Goal: Information Seeking & Learning: Learn about a topic

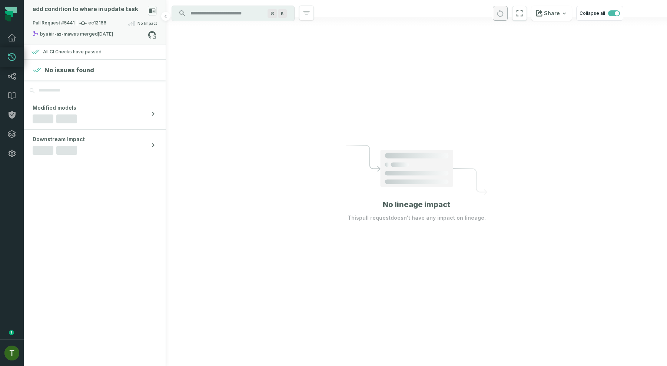
click at [106, 20] on div "Pull Request #5441 ec12166 No Impact" at bounding box center [95, 25] width 124 height 12
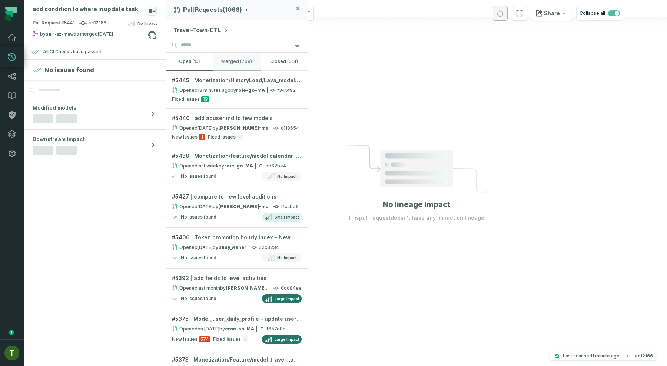
click at [223, 64] on button "merged (739)" at bounding box center [236, 62] width 47 height 18
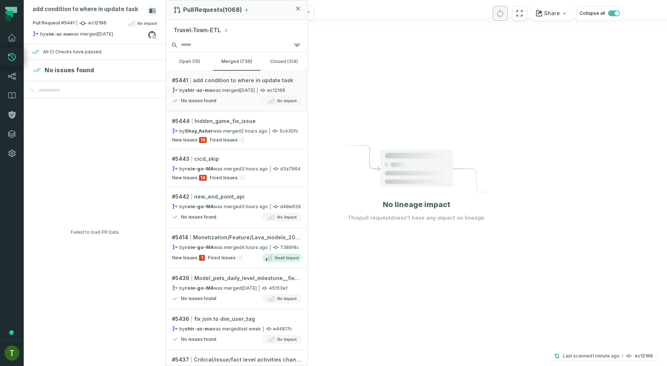
click at [211, 38] on input "search" at bounding box center [237, 45] width 142 height 15
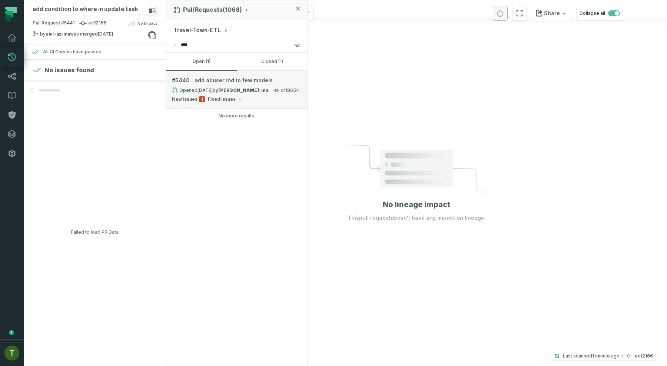
type input "****"
click at [231, 73] on link "# 5440 add abuser ind to few models Opened 10/8/2025, 10:54:50 AM by paz-nakash…" at bounding box center [237, 90] width 142 height 38
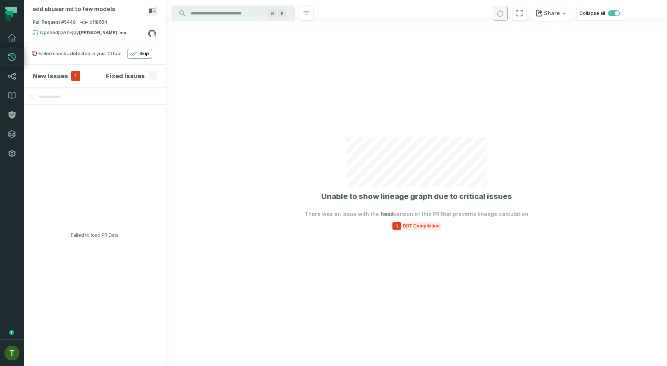
click at [425, 226] on span "DBT Compilation" at bounding box center [421, 226] width 40 height 6
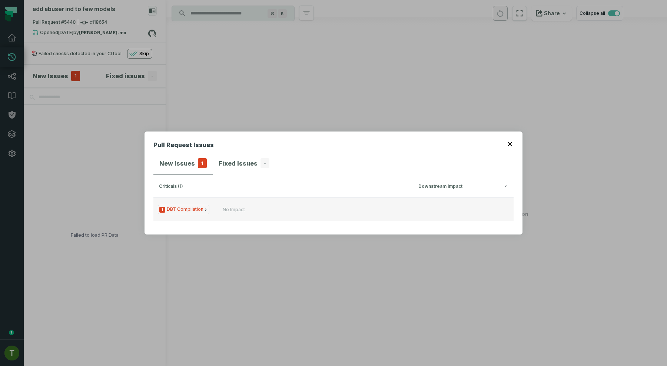
click at [349, 199] on button "1 DBT Compilation No Impact" at bounding box center [333, 209] width 360 height 24
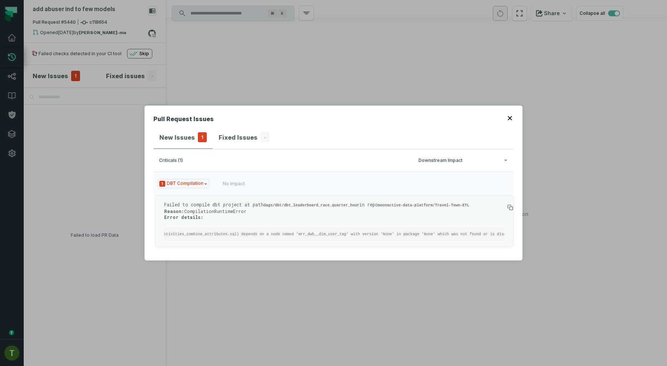
scroll to position [0, 375]
click at [378, 65] on div "Pull Request Issues New Issues 1 Fixed Issues - criticals (1) Downstream Impact…" at bounding box center [333, 183] width 667 height 366
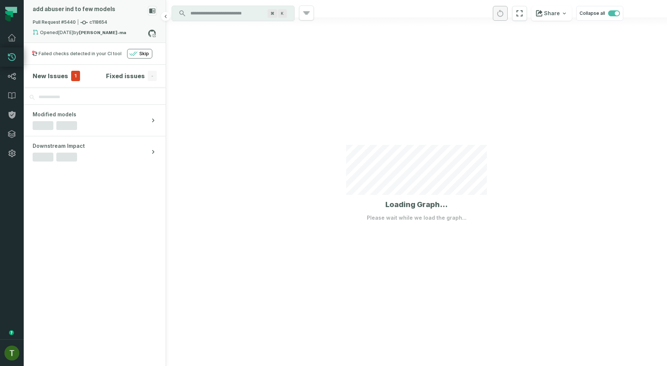
click at [103, 24] on span "Pull Request #5440 c118654" at bounding box center [70, 22] width 74 height 7
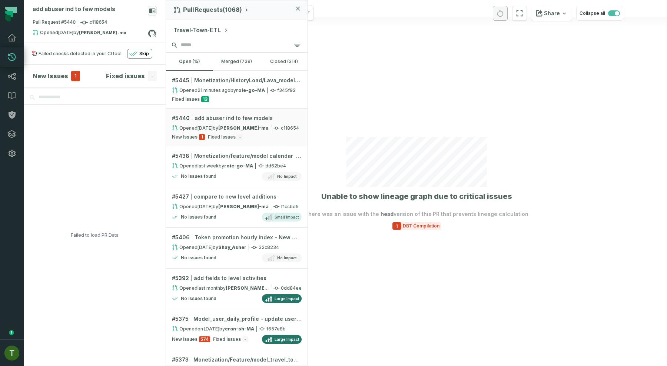
click at [215, 46] on input "search" at bounding box center [237, 45] width 142 height 15
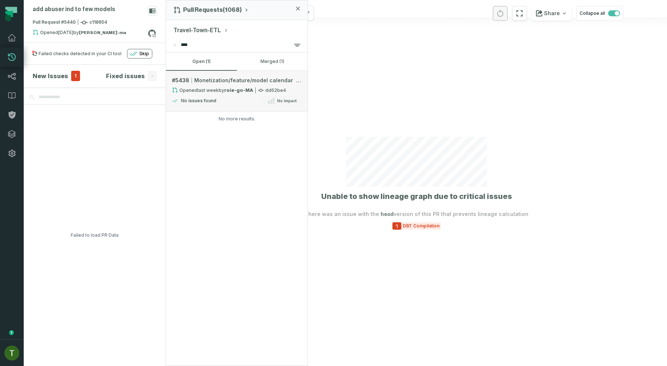
type input "****"
click at [245, 80] on div "Monetization/feature/model calendar add extrenal segments to the calendar tables" at bounding box center [247, 80] width 107 height 7
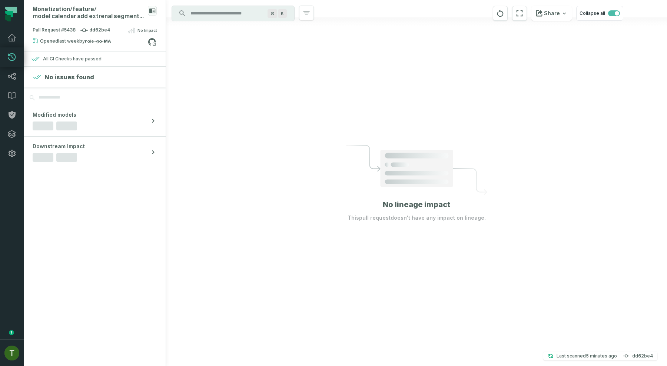
click at [231, 16] on input "Discovery Provider cmdk menu" at bounding box center [226, 13] width 81 height 12
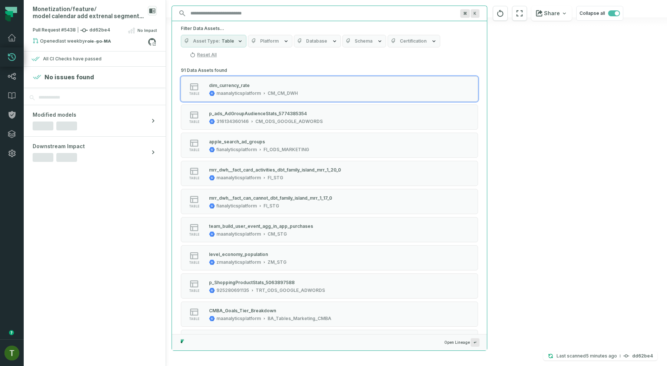
click at [306, 44] on span "Database" at bounding box center [316, 41] width 21 height 6
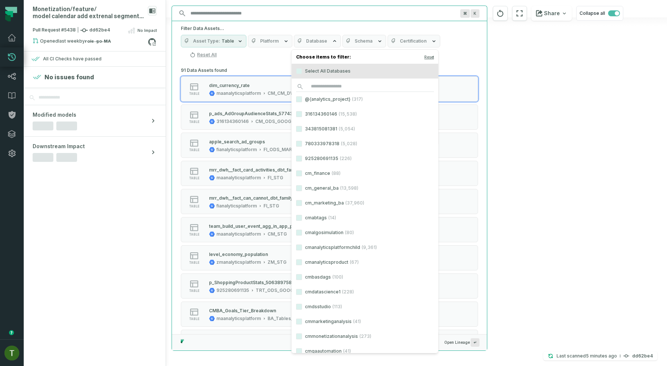
click at [334, 101] on label "@{analytics_project} (317)" at bounding box center [365, 99] width 147 height 15
click at [302, 101] on button "@{analytics_project} (317)" at bounding box center [299, 99] width 6 height 6
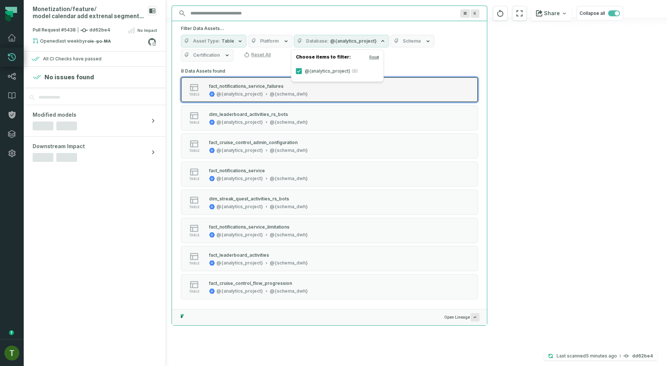
click at [424, 91] on button "table fact_notifications_service_failures @{analytics_project} @{schema_dwh}" at bounding box center [329, 89] width 297 height 25
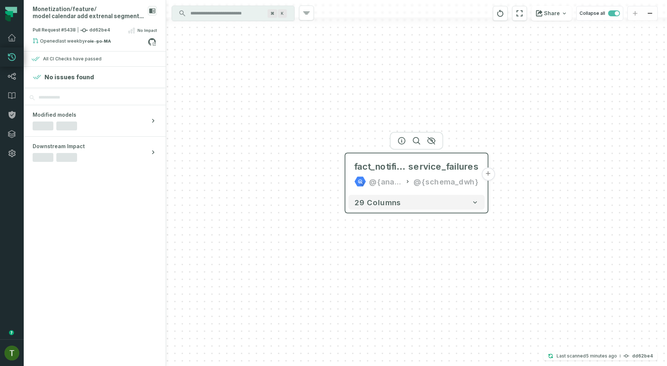
click at [484, 176] on button "+" at bounding box center [487, 173] width 13 height 13
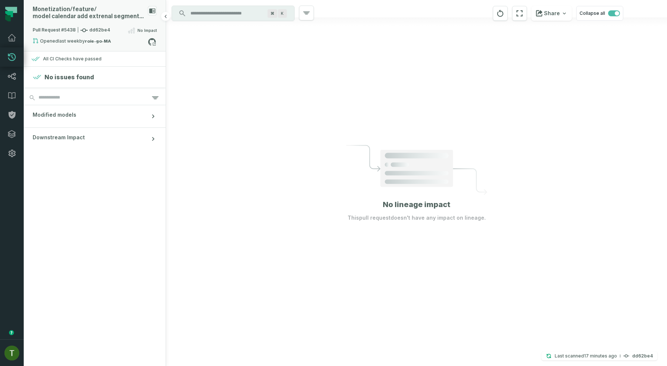
click at [102, 29] on span "Pull Request #5438 dd62be4" at bounding box center [71, 30] width 77 height 7
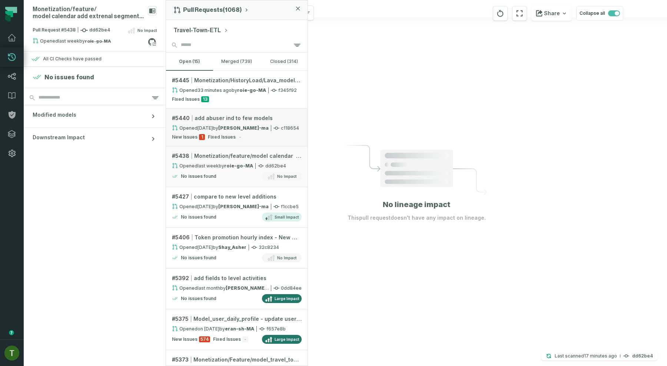
click at [213, 128] on relative-time "[DATE] 10:54:50 AM" at bounding box center [204, 128] width 15 height 6
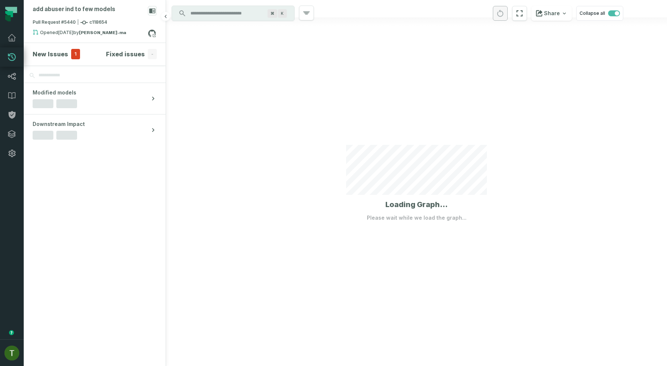
click at [62, 56] on h4 "New Issues" at bounding box center [51, 54] width 36 height 9
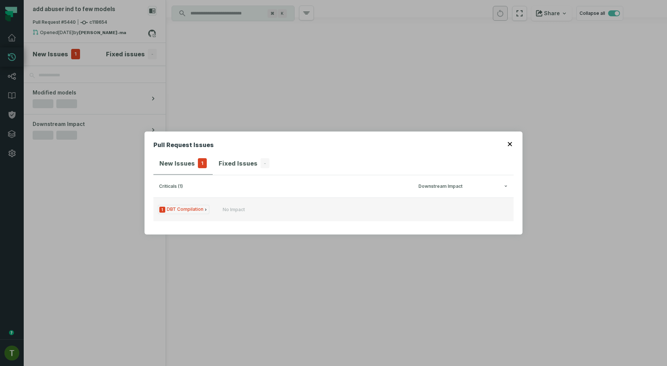
click at [253, 218] on button "1 DBT Compilation No Impact" at bounding box center [333, 209] width 360 height 24
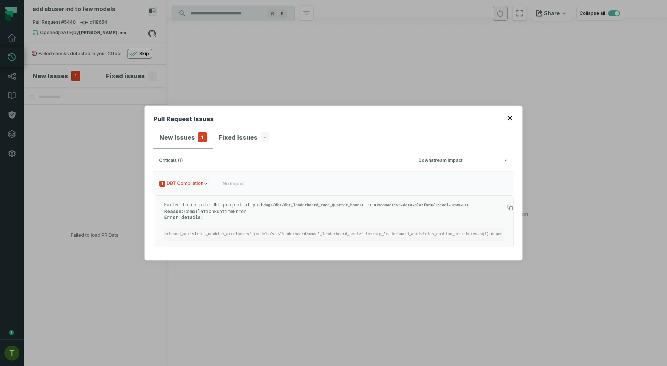
scroll to position [0, 96]
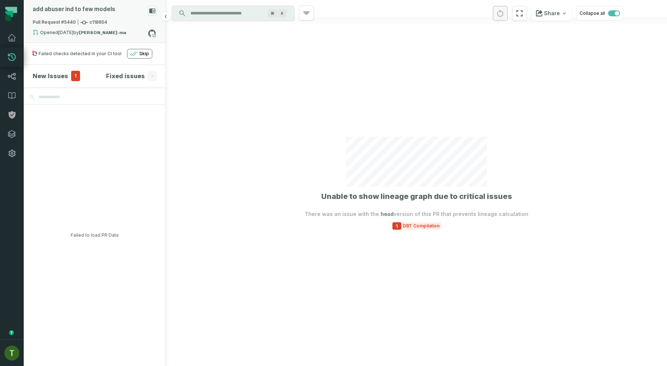
click at [94, 36] on div "Opened 10/8/2025, 10:54:50 AM by paz-nakash-ma" at bounding box center [90, 33] width 115 height 9
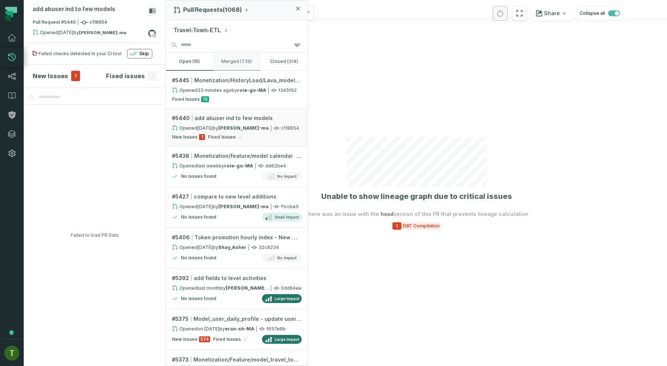
click at [229, 67] on button "merged (739)" at bounding box center [236, 62] width 47 height 18
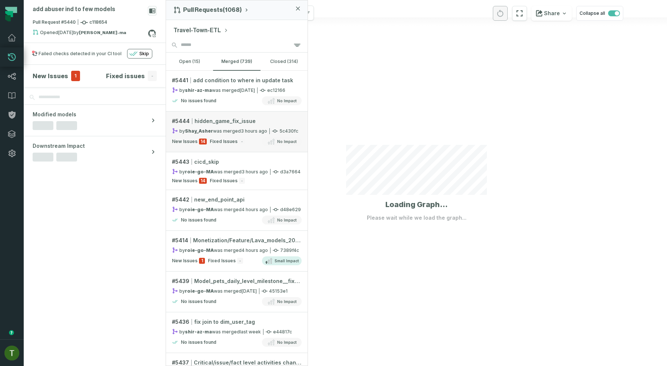
click at [208, 126] on link "# 5444 hidden_game_fix_issue by Shay_Asher was merged 10/12/2025, 10:50:14 AM 5…" at bounding box center [237, 132] width 142 height 41
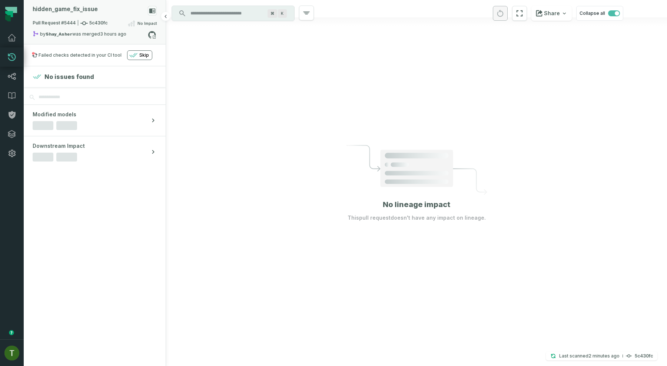
click at [77, 19] on div "Pull Request #5444 5c430fc No Impact" at bounding box center [95, 25] width 124 height 12
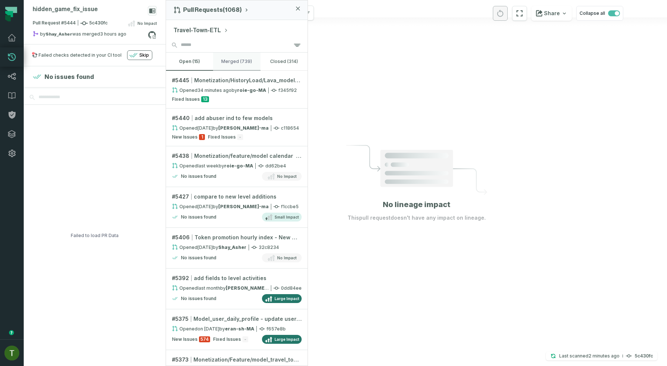
click at [239, 68] on button "merged (739)" at bounding box center [236, 62] width 47 height 18
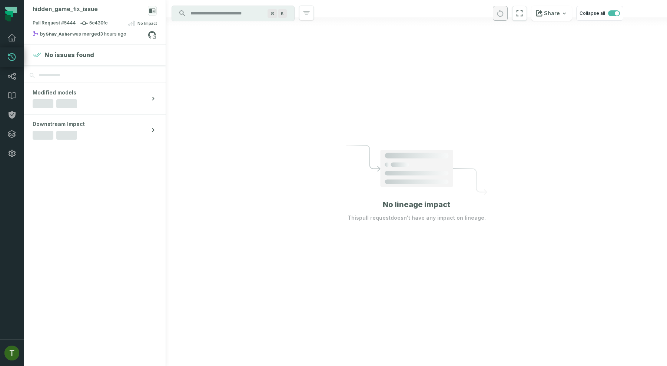
click at [90, 22] on span "Pull Request #5444 5c430fc" at bounding box center [70, 23] width 75 height 7
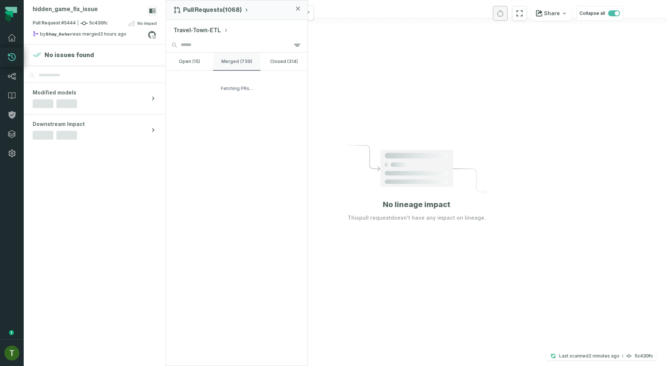
click at [229, 58] on button "merged (739)" at bounding box center [236, 62] width 47 height 18
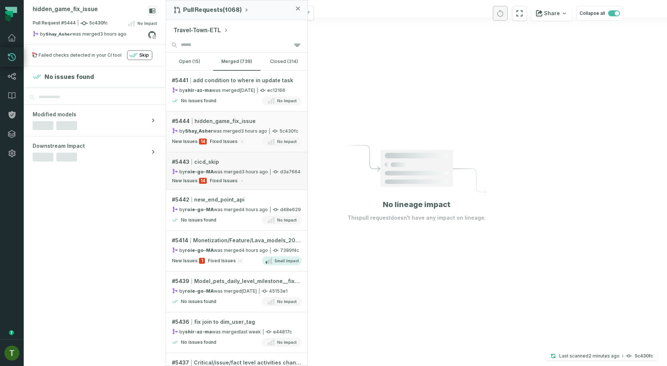
click at [229, 162] on div "# 5443 cicd_skip" at bounding box center [237, 161] width 130 height 7
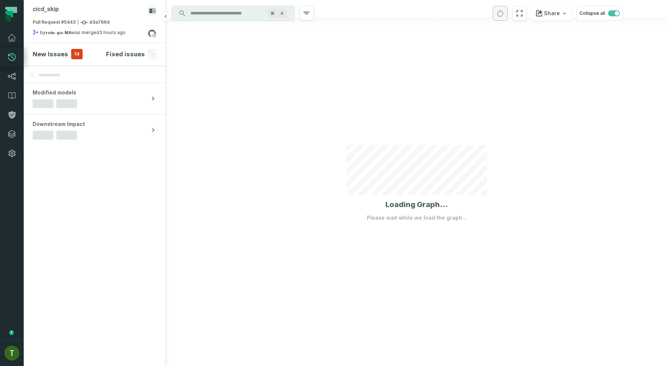
click at [63, 55] on h4 "New Issues" at bounding box center [51, 54] width 36 height 9
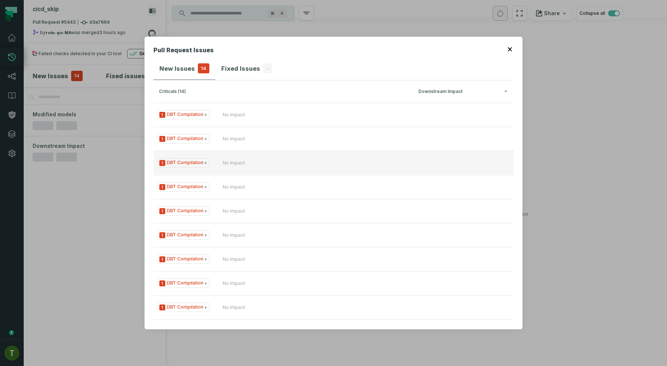
click at [280, 170] on button "1 DBT Compilation No Impact" at bounding box center [333, 163] width 360 height 24
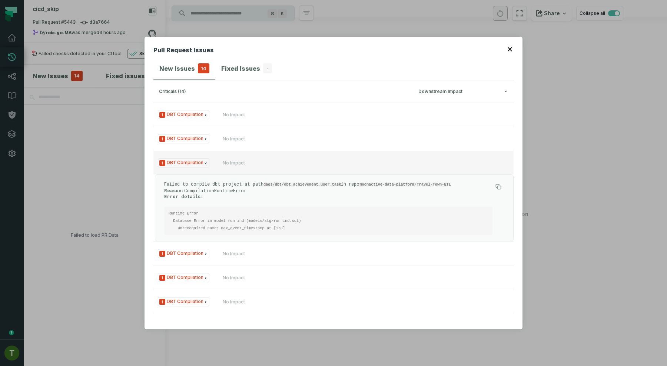
click at [280, 170] on button "1 DBT Compilation No Impact" at bounding box center [333, 163] width 360 height 24
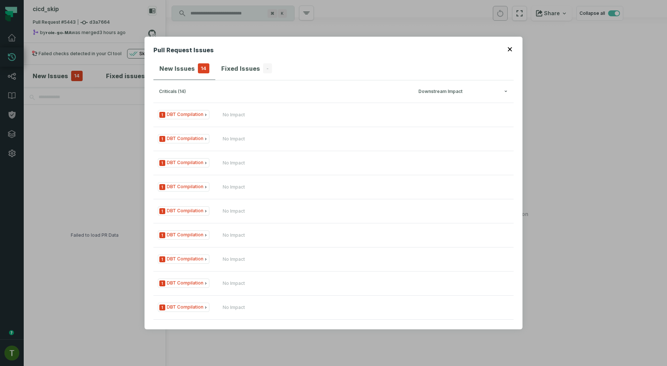
click at [263, 37] on div "Pull Request Issues New Issues 14 Fixed Issues - criticals (14) Downstream Impa…" at bounding box center [333, 183] width 378 height 293
click at [116, 27] on div "Pull Request Issues New Issues 14 Fixed Issues - criticals (14) Downstream Impa…" at bounding box center [333, 183] width 667 height 366
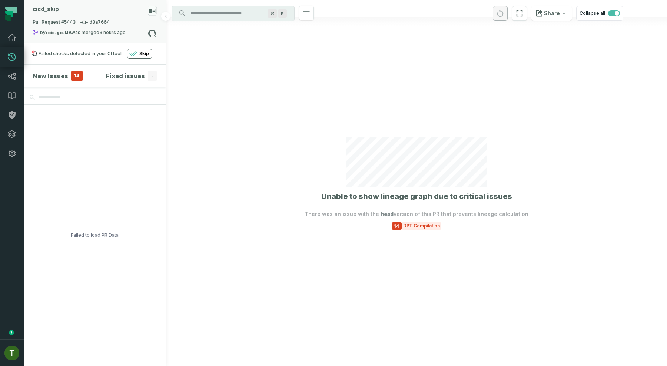
click at [113, 27] on div "Pull Request #5443 d3a7664" at bounding box center [95, 24] width 124 height 10
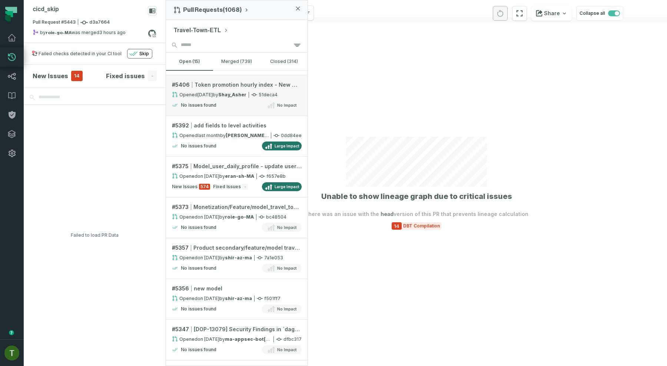
scroll to position [153, 0]
click at [239, 183] on div "Fixed Issues -" at bounding box center [230, 186] width 35 height 6
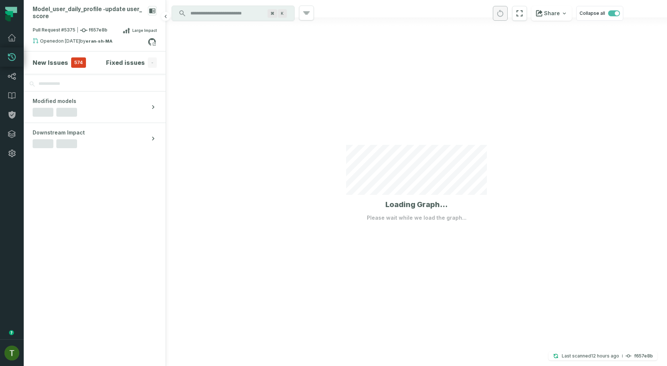
click at [63, 54] on section "New Issues 574 Fixed issues -" at bounding box center [95, 62] width 142 height 22
click at [62, 60] on h4 "New Issues" at bounding box center [51, 62] width 36 height 9
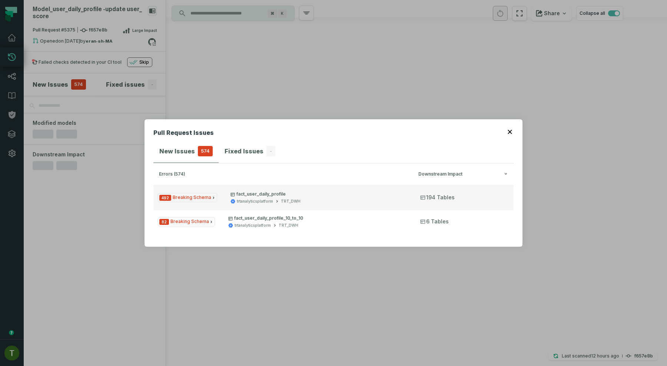
click at [244, 206] on button "492 Breaking Schema fact_user_daily_profile trtanalyticsplatform TRT_DWH 194 Ta…" at bounding box center [333, 198] width 360 height 24
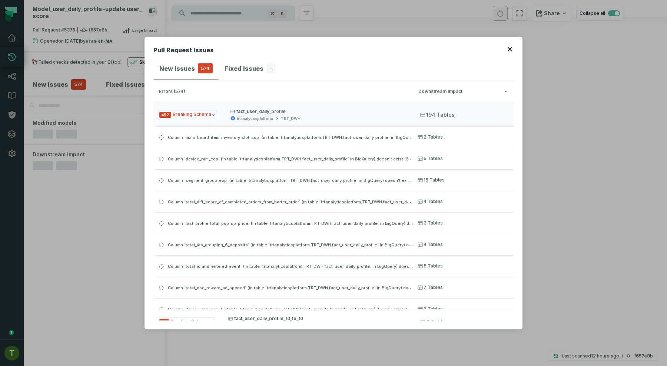
click at [513, 51] on header "Pull Request Issues" at bounding box center [333, 52] width 360 height 12
click at [511, 51] on header "Pull Request Issues" at bounding box center [333, 52] width 360 height 12
click at [511, 50] on icon "button" at bounding box center [510, 49] width 4 height 4
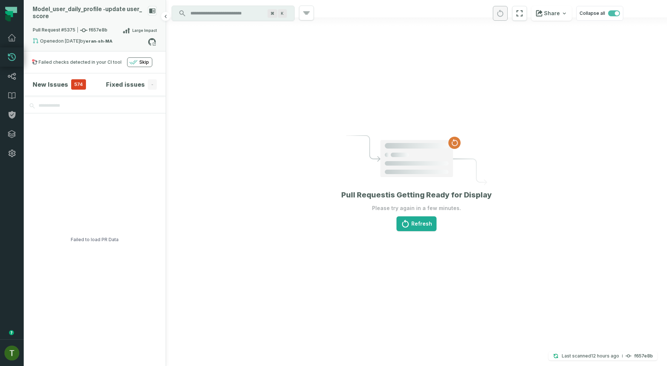
click at [91, 29] on span "Pull Request #5375 f657e8b" at bounding box center [70, 30] width 75 height 7
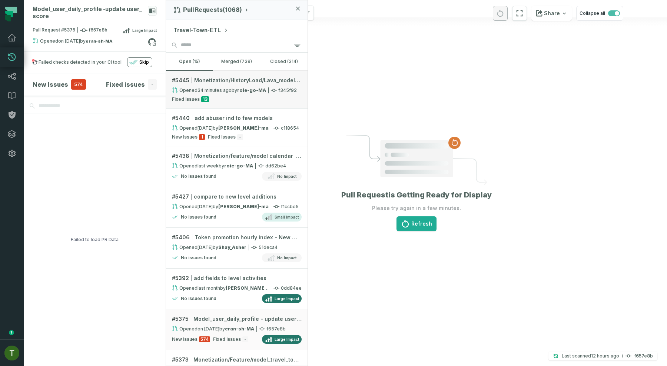
click at [218, 100] on div "Fixed Issues 13" at bounding box center [237, 99] width 130 height 6
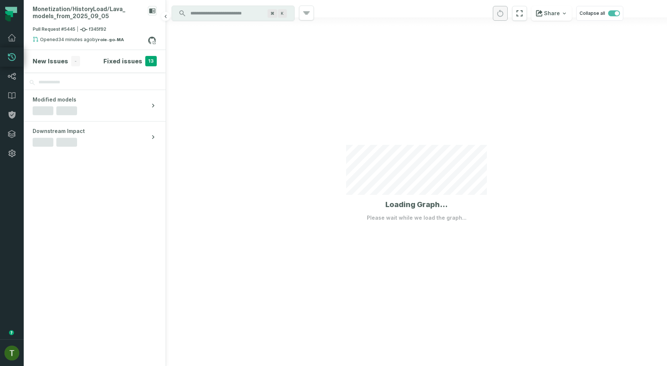
click at [134, 71] on section "New Issues - Fixed issues 13" at bounding box center [95, 61] width 142 height 22
click at [136, 62] on h4 "Fixed issues" at bounding box center [122, 61] width 39 height 9
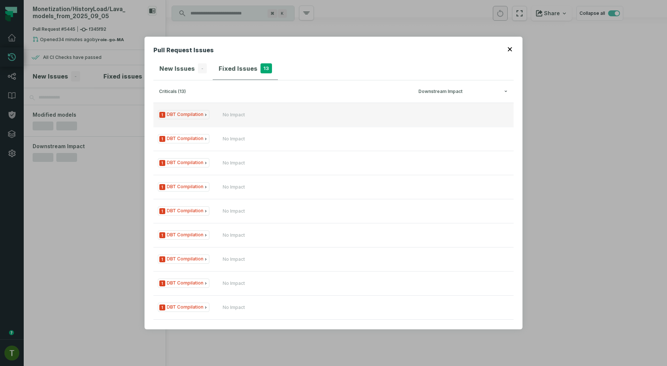
click at [279, 120] on button "1 DBT Compilation No Impact" at bounding box center [333, 115] width 360 height 24
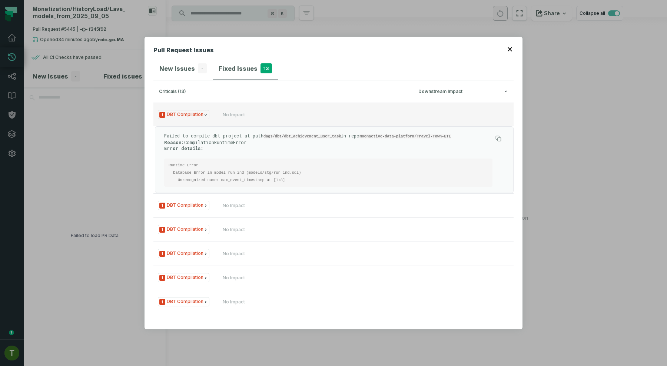
click at [281, 119] on button "1 DBT Compilation No Impact" at bounding box center [333, 115] width 360 height 24
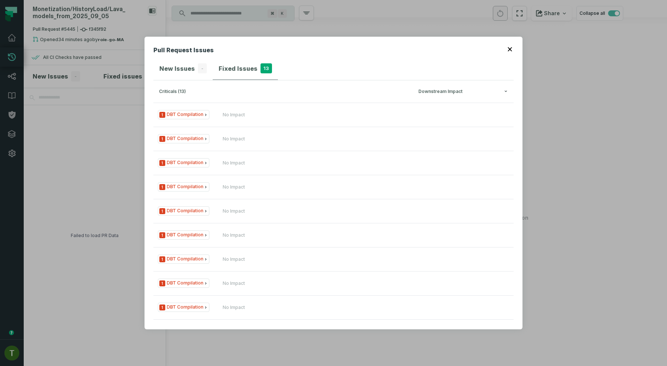
click at [506, 47] on header "Pull Request Issues" at bounding box center [333, 52] width 360 height 12
click at [507, 47] on header "Pull Request Issues" at bounding box center [333, 52] width 360 height 12
click at [508, 50] on icon "button" at bounding box center [510, 49] width 4 height 4
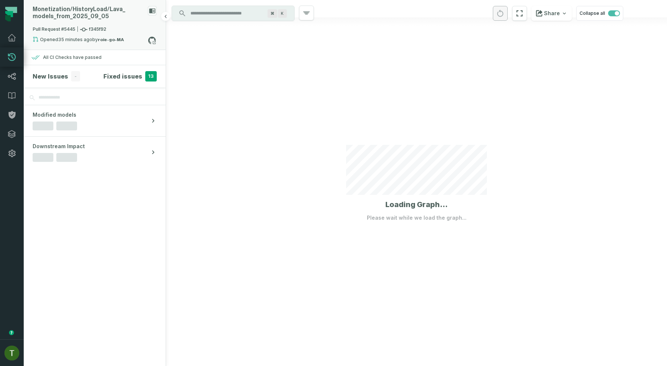
click at [143, 15] on div "Monetization/ HistoryLoad/ Lava_ models_ from_ 2025_ 09_ 05" at bounding box center [89, 13] width 112 height 14
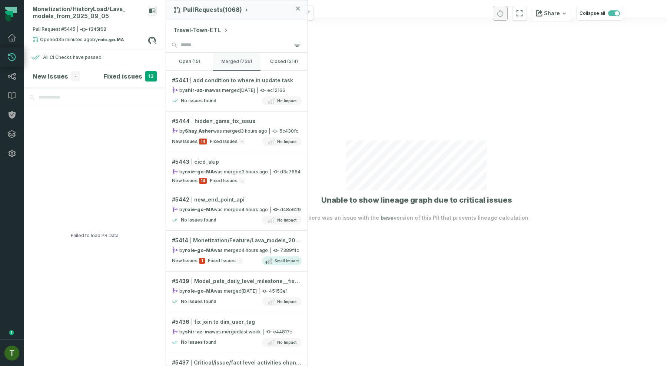
click at [242, 57] on button "merged (739)" at bounding box center [236, 62] width 47 height 18
click at [221, 252] on div "by roie-go-MA was merged [DATE] 9:37:48 AM" at bounding box center [220, 250] width 96 height 6
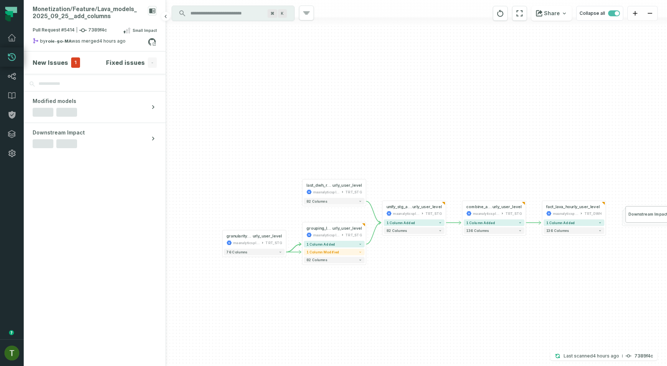
click at [63, 64] on h4 "New Issues" at bounding box center [51, 62] width 36 height 9
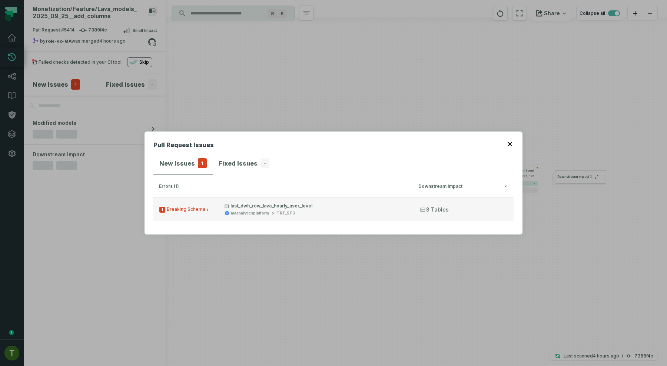
click at [283, 215] on div "TRT_STG" at bounding box center [286, 213] width 19 height 6
